Goal: Task Accomplishment & Management: Manage account settings

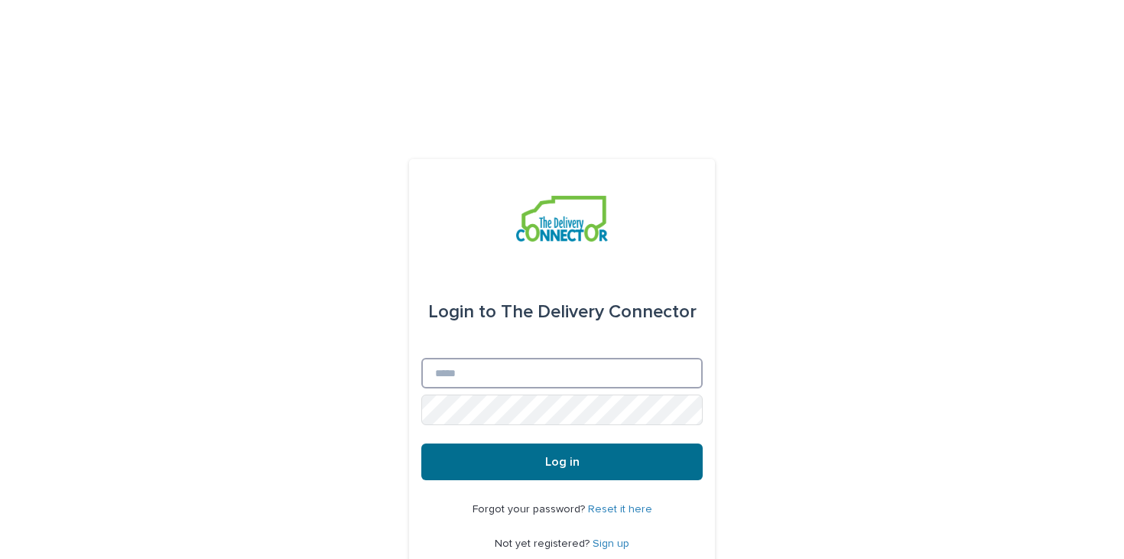
type input "**********"
click at [609, 443] on button "Log in" at bounding box center [561, 461] width 281 height 37
